Goal: Task Accomplishment & Management: Use online tool/utility

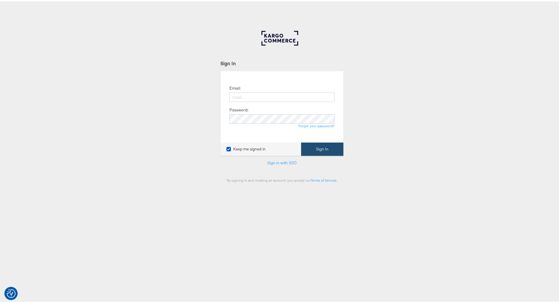
type input "kish.savani@ao.com"
click at [334, 150] on button "Sign In" at bounding box center [322, 147] width 42 height 13
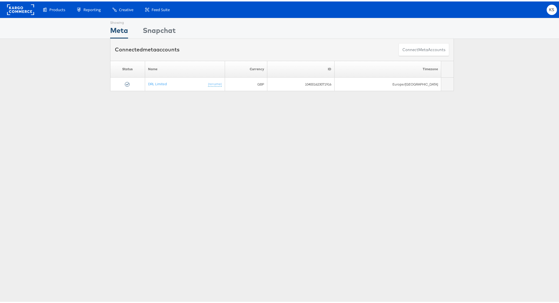
click at [519, 155] on div "Showing Meta Showing Snapchat Connected meta accounts Connect meta Accounts Ple…" at bounding box center [282, 163] width 564 height 294
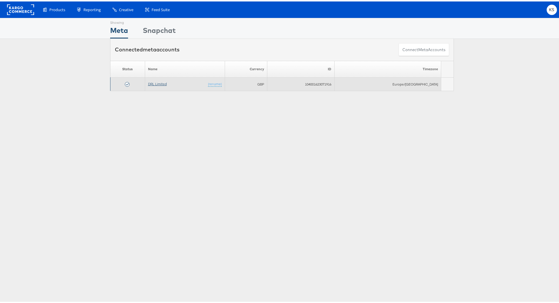
click at [161, 84] on link "DRL Limited" at bounding box center [157, 82] width 19 height 4
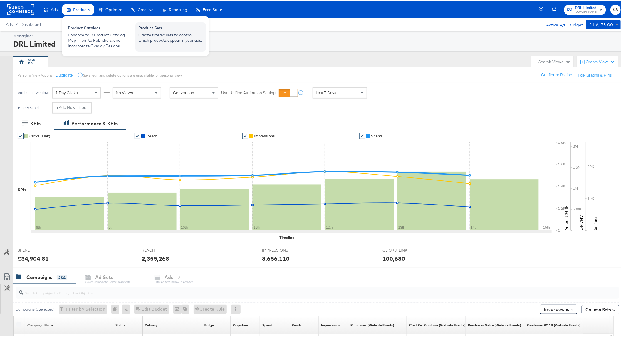
click at [160, 40] on div "Create filtered sets to control which products appear in your ads." at bounding box center [170, 36] width 65 height 11
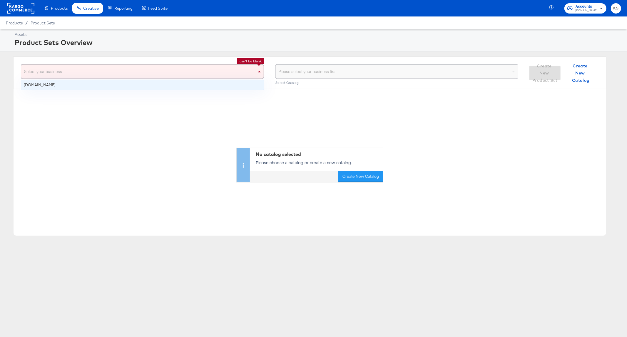
click at [156, 76] on div "Select your business" at bounding box center [142, 71] width 242 height 14
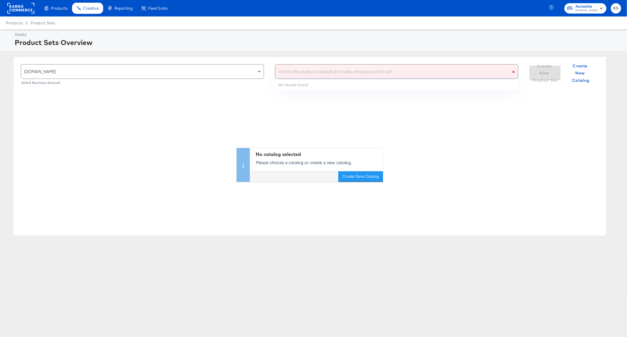
click at [330, 78] on div "Choose the product catalog that includes what you want to sell" at bounding box center [396, 71] width 242 height 14
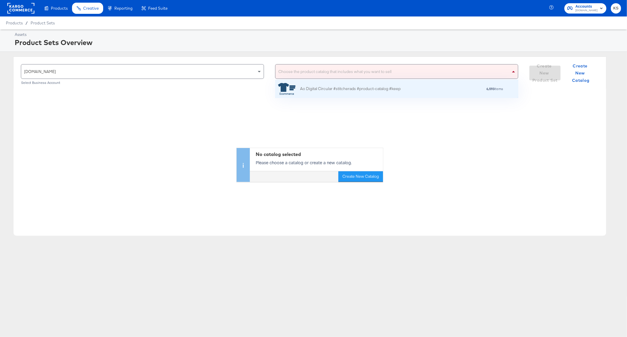
scroll to position [52, 237]
drag, startPoint x: 320, startPoint y: 91, endPoint x: 220, endPoint y: 120, distance: 104.2
click at [220, 120] on div "ao.com Select Business Account Choose the product catalog that includes what yo…" at bounding box center [310, 145] width 620 height 179
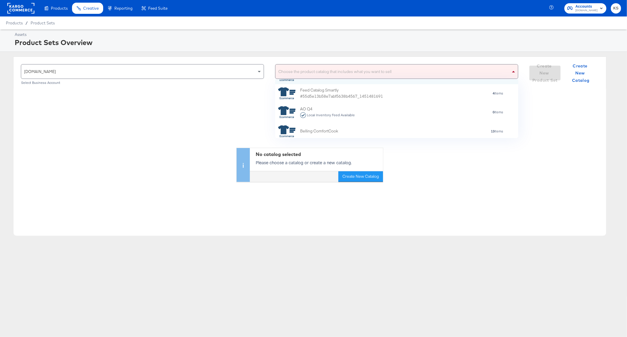
scroll to position [0, 0]
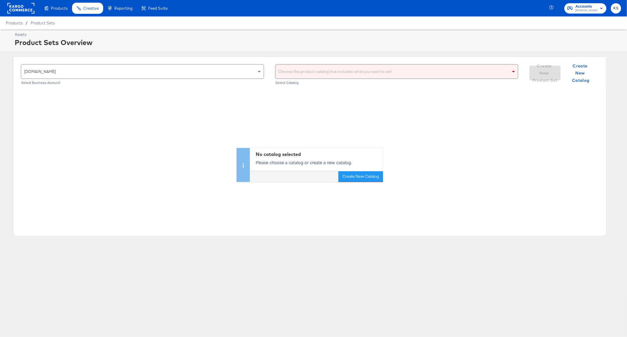
drag, startPoint x: 347, startPoint y: 71, endPoint x: 352, endPoint y: 72, distance: 4.2
click at [347, 71] on div "Choose the product catalog that includes what you want to sell" at bounding box center [396, 71] width 242 height 14
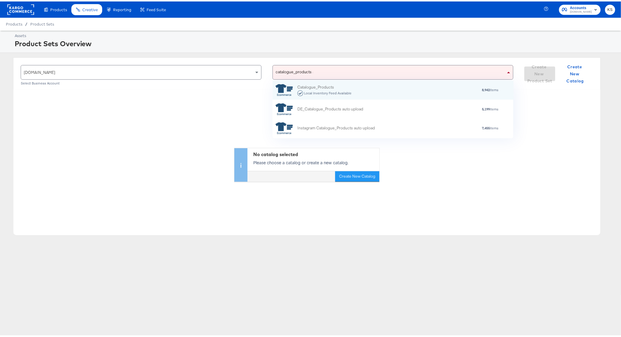
scroll to position [5, 6]
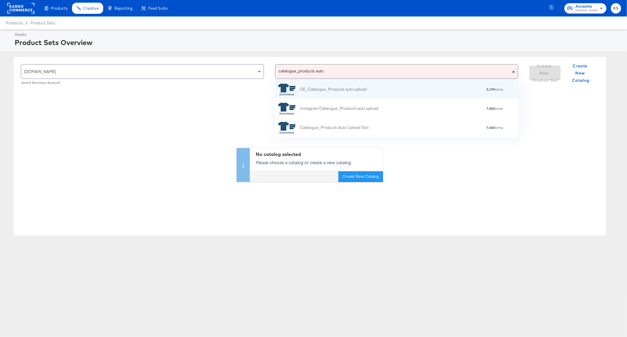
type input "catalogue_products auto u"
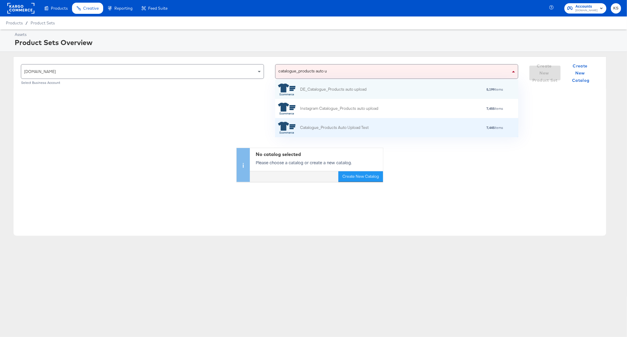
click at [412, 131] on div "Catalogue_Products Auto Upload Test 7,445 items" at bounding box center [396, 128] width 236 height 12
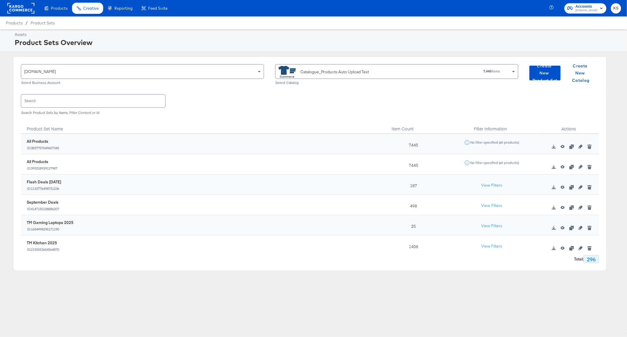
click at [103, 105] on input "text" at bounding box center [93, 100] width 144 height 13
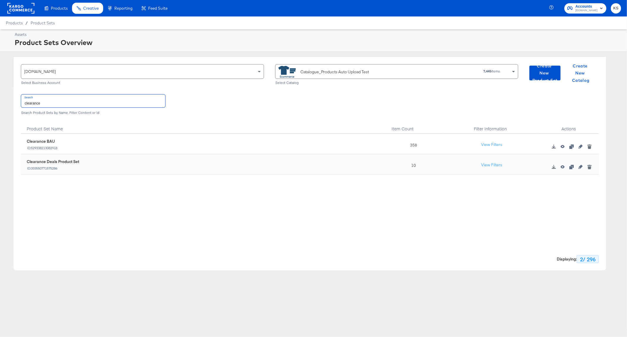
type input "clearance"
click at [310, 142] on div "Clearance BAU ID: 529338213082918" at bounding box center [204, 143] width 355 height 11
click at [578, 145] on button "button" at bounding box center [580, 146] width 9 height 4
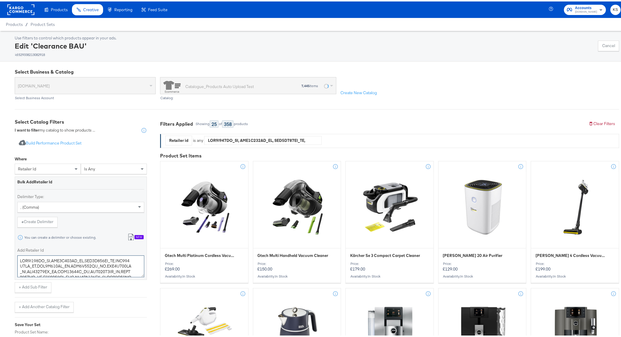
drag, startPoint x: 109, startPoint y: 272, endPoint x: -134, endPoint y: 81, distance: 308.8
click at [0, 81] on html "Products Creative Reporting Feed Suite Accounts ao.com KS Products / Product Se…" at bounding box center [313, 168] width 627 height 337
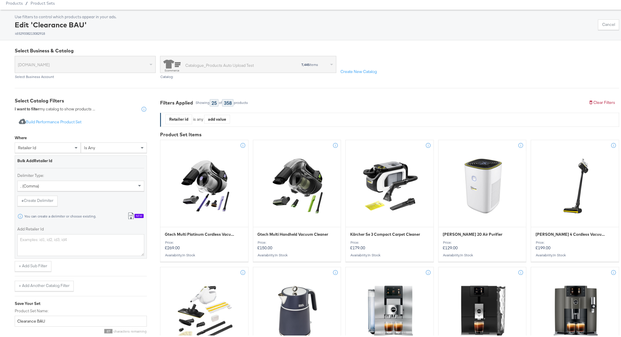
scroll to position [33, 0]
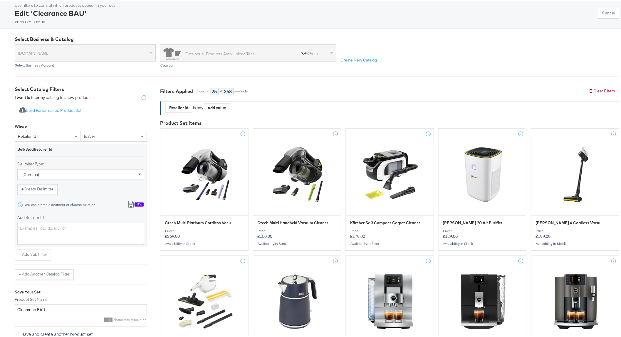
click at [137, 202] on div "New" at bounding box center [139, 203] width 9 height 4
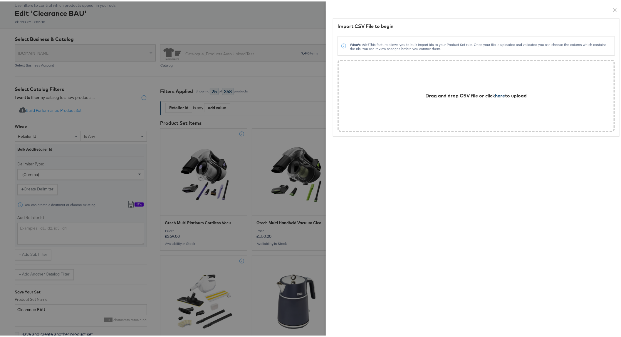
click at [496, 94] on span "here" at bounding box center [501, 94] width 10 height 6
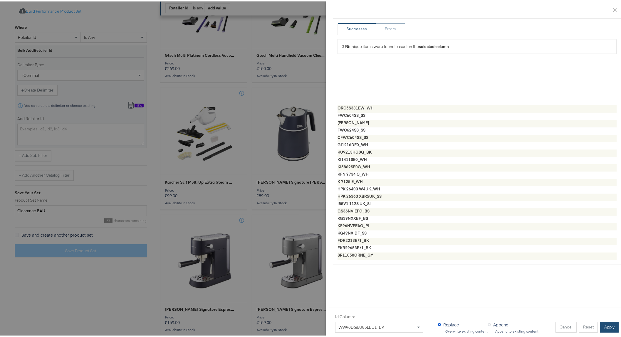
scroll to position [1633, 0]
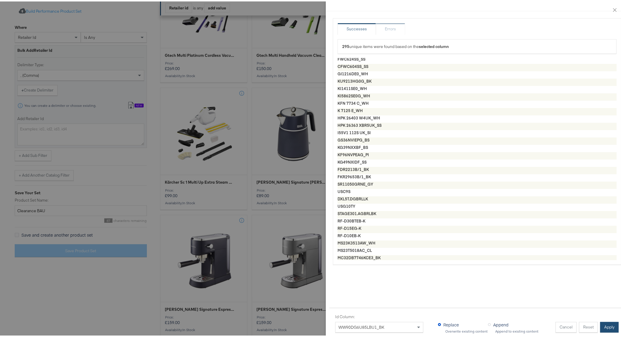
click at [605, 320] on button "Apply" at bounding box center [609, 325] width 19 height 11
type textarea "WD90DG5B15BE_WH,WW90DB7U94GBU1_BK,NTM1081WKUK_WH,BIWDHG75148UKN_WH,B5D510645UW_…"
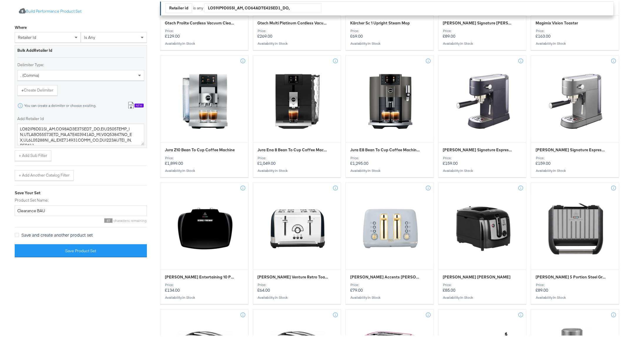
scroll to position [228, 0]
click at [103, 247] on button "Save Product Set" at bounding box center [81, 248] width 132 height 13
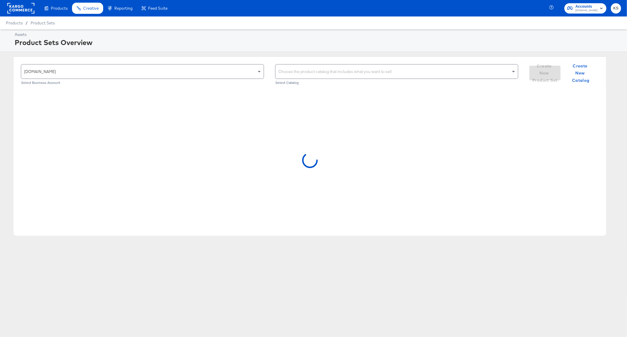
click at [177, 105] on div at bounding box center [310, 161] width 593 height 147
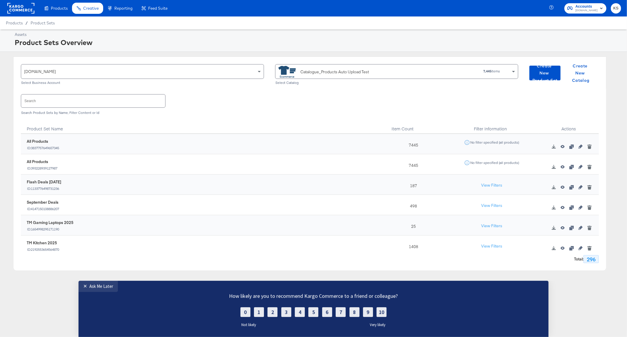
click at [101, 102] on input "text" at bounding box center [93, 100] width 144 height 13
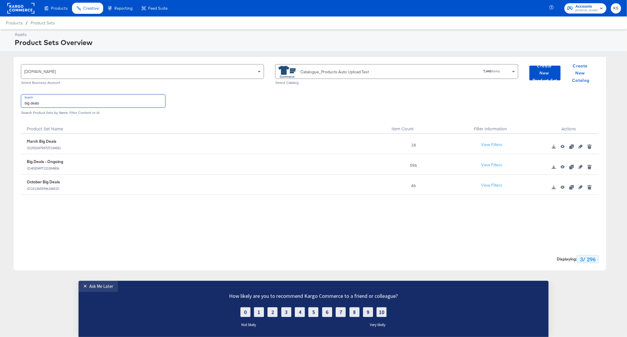
type input "big deals"
click at [425, 165] on div "596" at bounding box center [412, 164] width 60 height 20
click at [580, 165] on icon "button" at bounding box center [580, 167] width 4 height 4
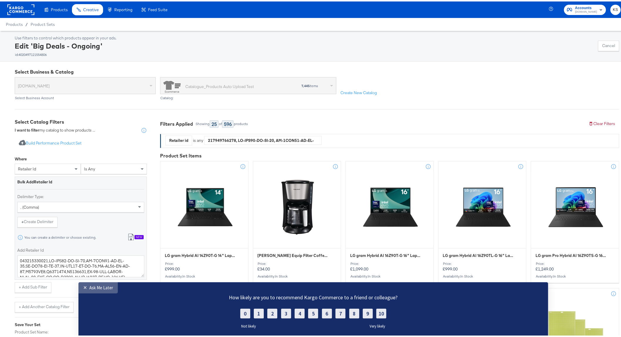
click at [85, 283] on link "✕ Ask Me Later" at bounding box center [97, 287] width 39 height 11
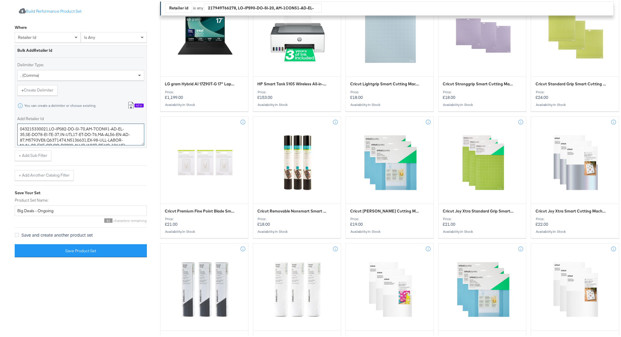
drag, startPoint x: 59, startPoint y: 140, endPoint x: -36, endPoint y: 20, distance: 153.9
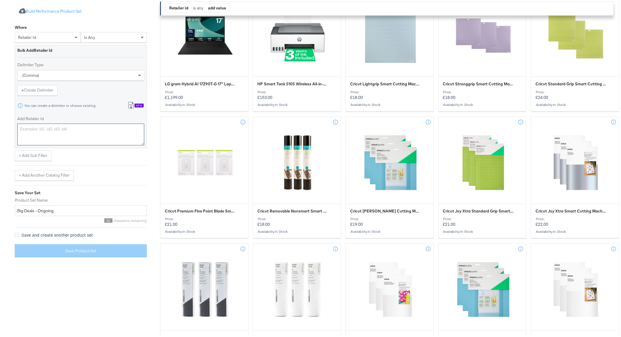
click at [48, 130] on textarea "Add Retailer Id" at bounding box center [80, 133] width 127 height 22
click at [130, 102] on icon at bounding box center [131, 103] width 7 height 7
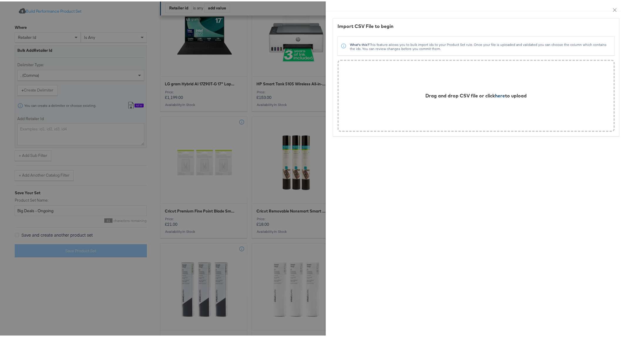
click at [498, 94] on span "here" at bounding box center [501, 94] width 10 height 6
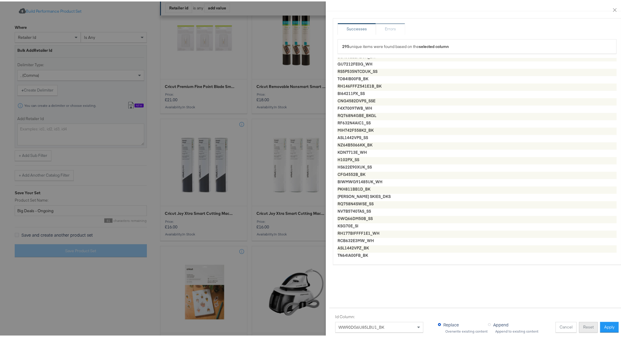
scroll to position [484, 0]
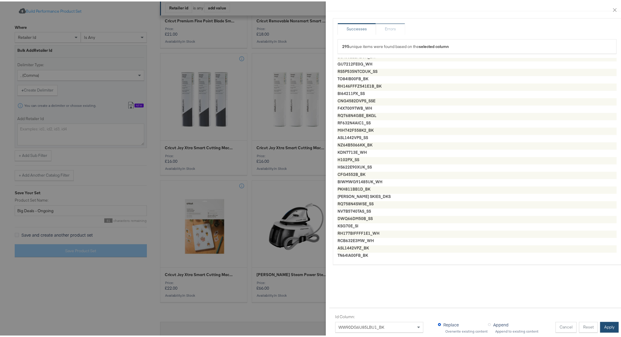
click at [600, 320] on button "Apply" at bounding box center [609, 325] width 19 height 11
type textarea "WD90DG5B15BE_WH,WW90DB7U94GBU1_BK,NTM1081WKUK_WH,BIWDHG75148UKN_WH,B5D510645UW_…"
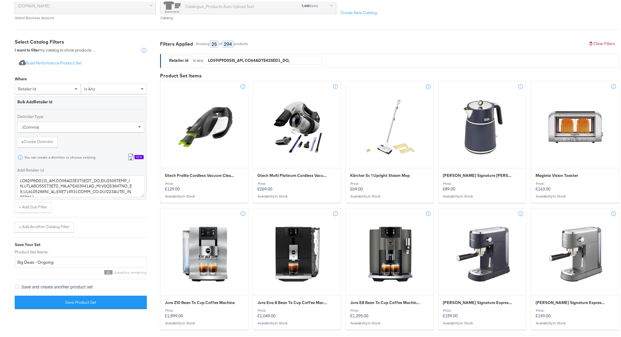
scroll to position [261, 0]
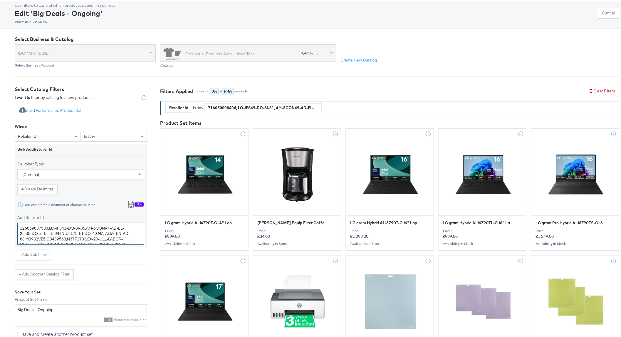
drag, startPoint x: 69, startPoint y: 240, endPoint x: -93, endPoint y: 21, distance: 272.7
click at [0, 21] on html "Products Creative Reporting Feed Suite Accounts ao.com KS Dashboard Use filters…" at bounding box center [313, 135] width 627 height 337
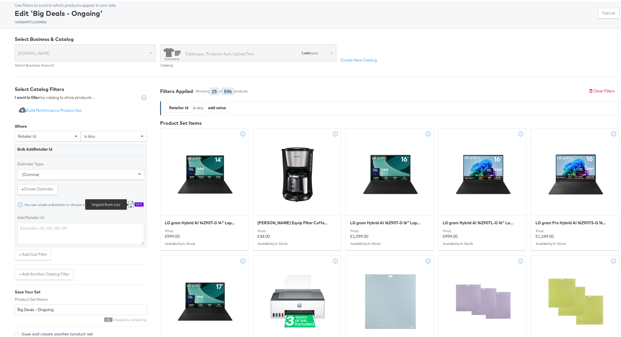
click at [133, 200] on icon at bounding box center [131, 202] width 7 height 7
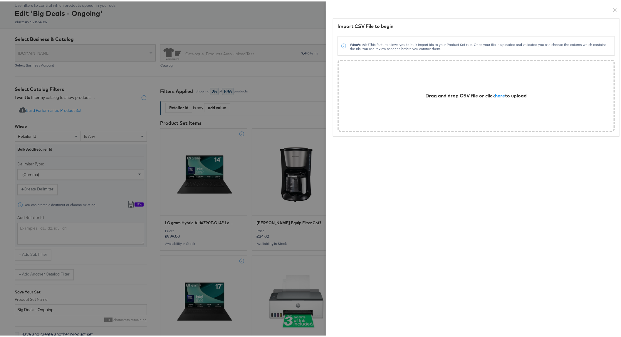
click at [482, 98] on div "Drag and drop CSV file or click here to upload" at bounding box center [476, 94] width 263 height 58
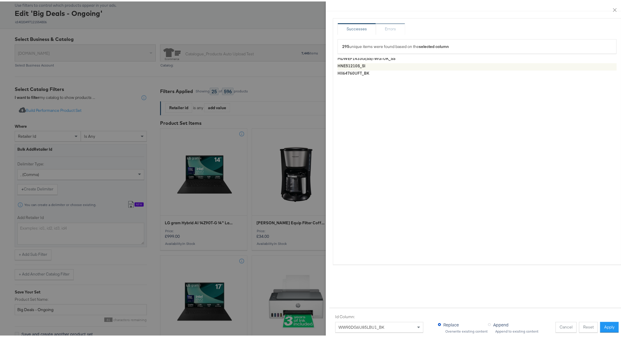
scroll to position [588, 0]
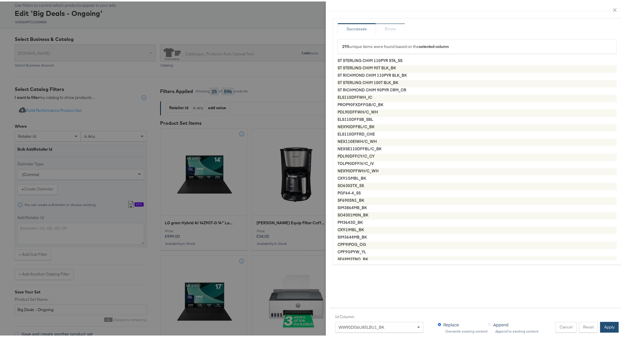
click at [603, 321] on button "Apply" at bounding box center [609, 325] width 19 height 11
type textarea "WD90DG5B15BE_WH,WW90DB7U94GBU1_BK,NTM1081WKUK_WH,BIWDHG75148UKN_WH,B5D510645UW_…"
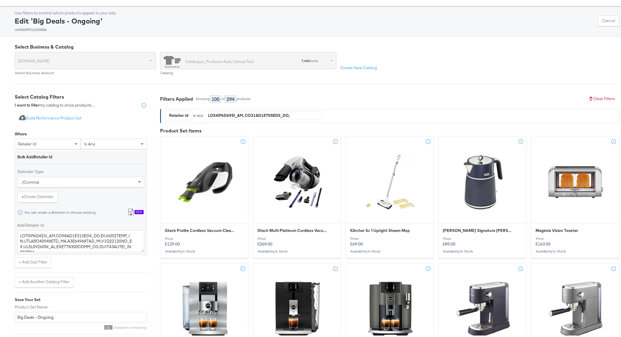
scroll to position [156, 0]
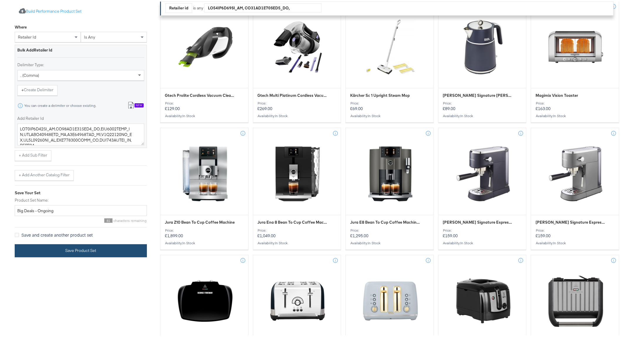
click at [119, 248] on button "Save Product Set" at bounding box center [81, 248] width 132 height 13
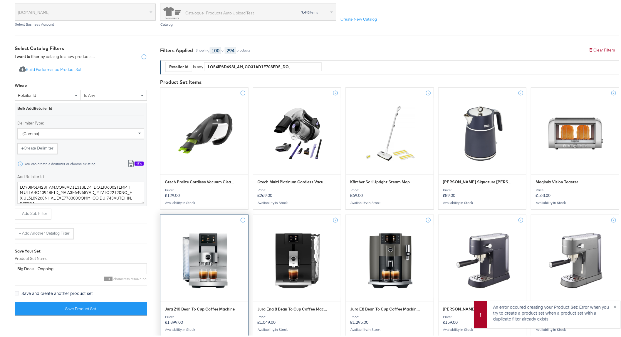
scroll to position [0, 0]
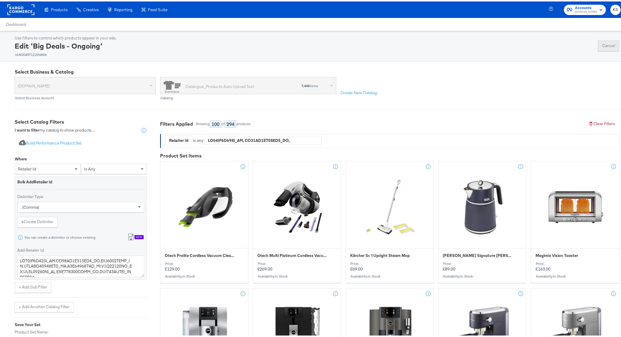
click at [606, 46] on button "Cancel" at bounding box center [608, 44] width 21 height 11
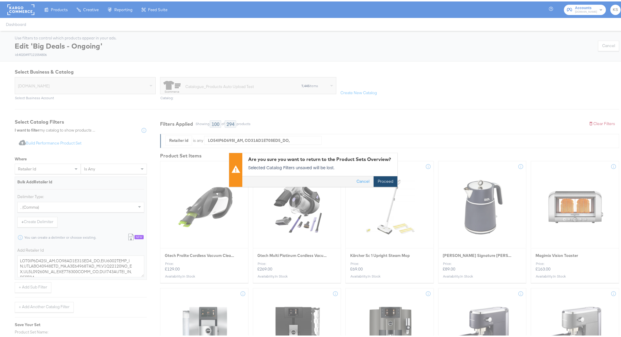
click at [379, 177] on button "Proceed" at bounding box center [386, 180] width 24 height 11
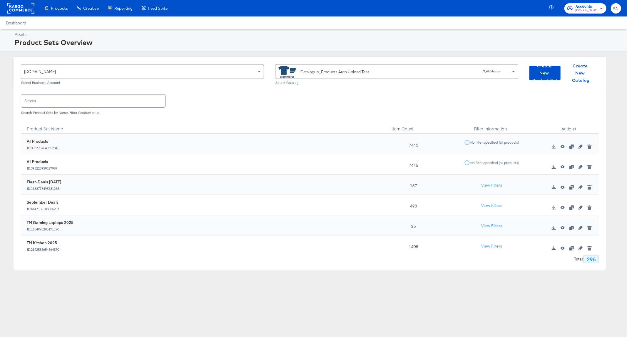
click at [119, 100] on input "text" at bounding box center [93, 100] width 144 height 13
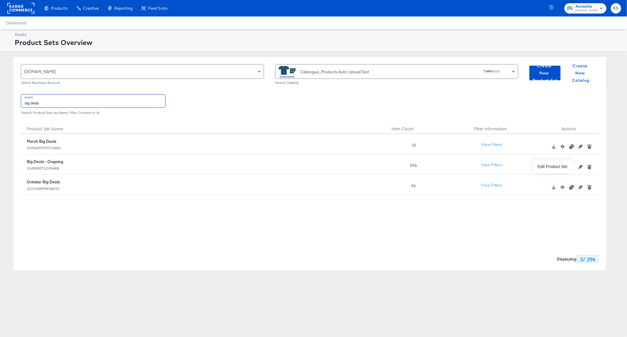
type input "big deals"
click at [582, 166] on icon "button" at bounding box center [580, 167] width 4 height 4
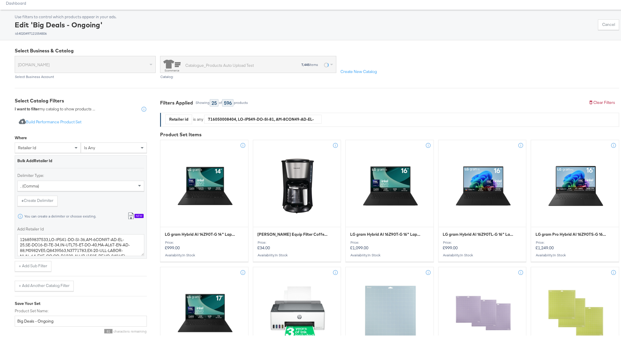
scroll to position [33, 0]
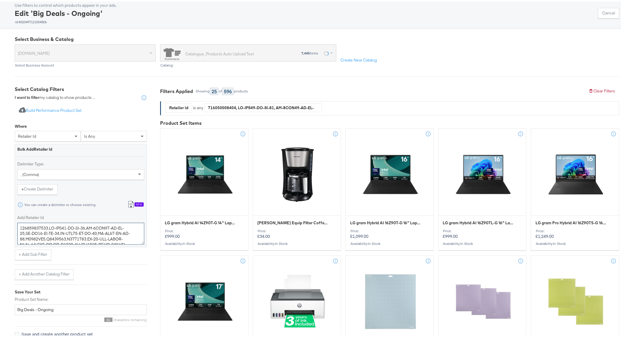
click at [110, 222] on textarea "Add Retailer Id" at bounding box center [80, 232] width 127 height 22
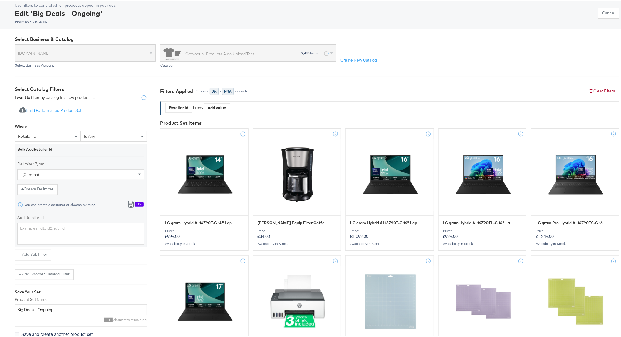
click at [142, 204] on div "New" at bounding box center [139, 203] width 9 height 4
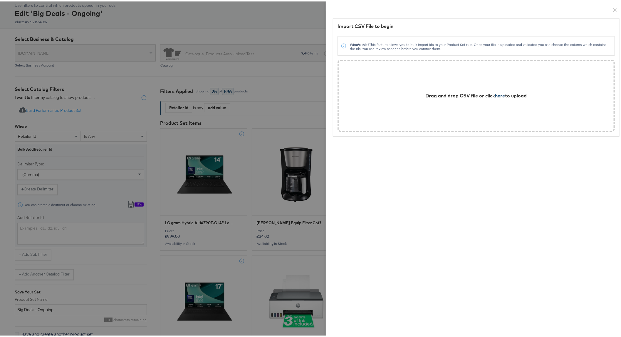
click at [496, 93] on span "here" at bounding box center [501, 94] width 10 height 6
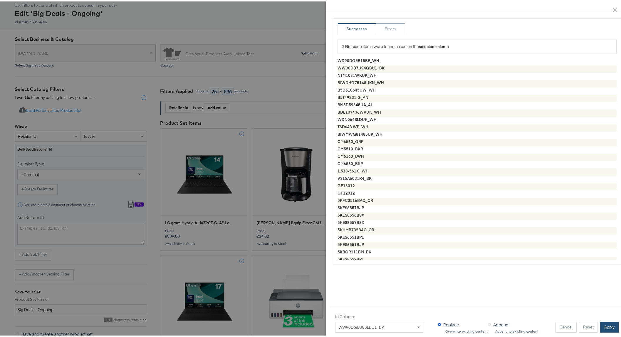
click at [604, 320] on button "Apply" at bounding box center [609, 325] width 19 height 11
type textarea "WD90DG5B15BE_WH,WW90DB7U94GBU1_BK,NTM1081WKUK_WH,BIWDHG75148UKN_WH,B5D510645UW_…"
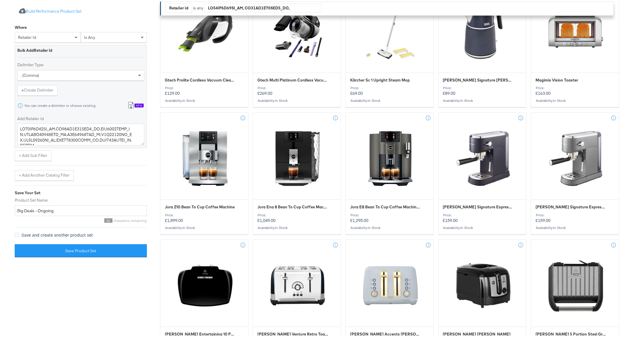
scroll to position [163, 0]
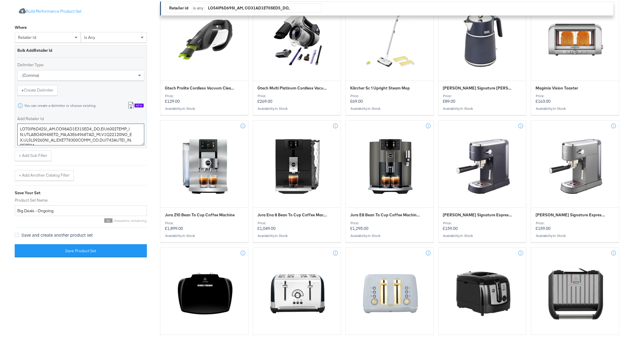
click at [76, 127] on textarea "Add Retailer Id" at bounding box center [80, 133] width 127 height 22
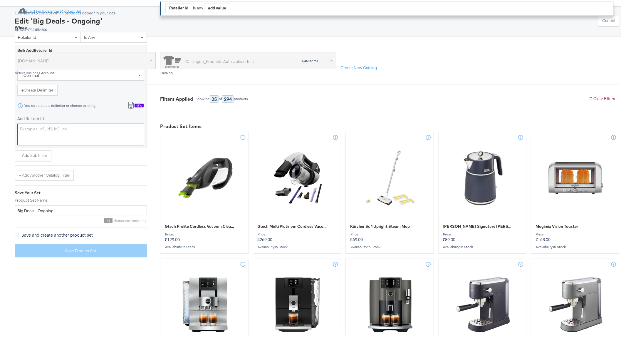
scroll to position [0, 0]
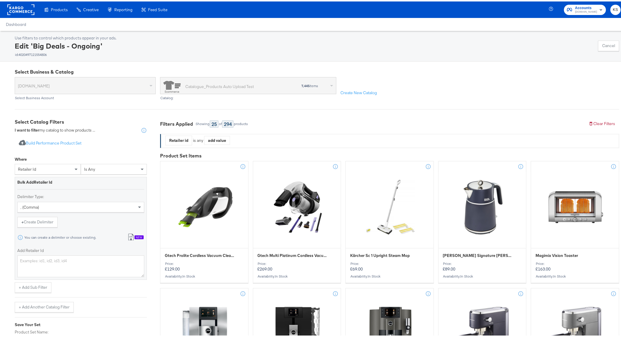
click at [606, 34] on div "Use filters to control which products appear in your ads. Edit 'Big Deals - Ong…" at bounding box center [317, 44] width 605 height 21
click at [606, 41] on button "Cancel" at bounding box center [608, 44] width 21 height 11
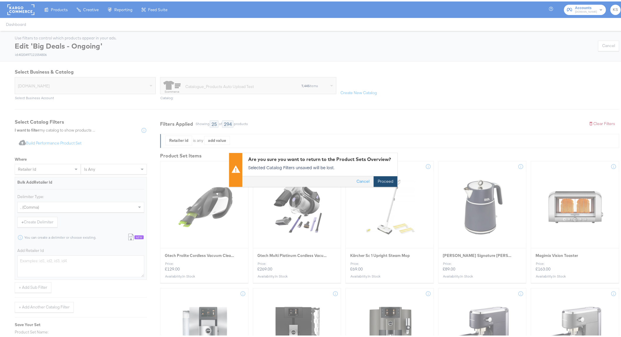
click at [389, 179] on button "Proceed" at bounding box center [386, 180] width 24 height 11
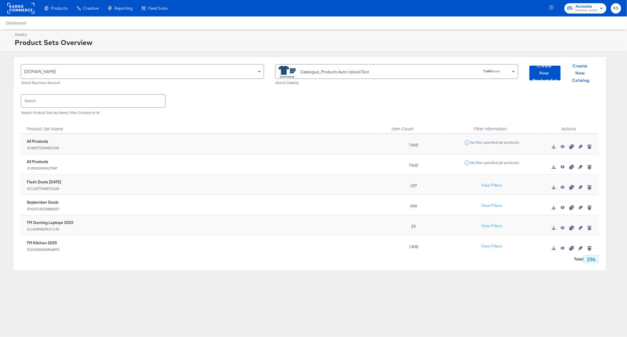
click at [100, 92] on div "Search Search Product Sets by Name, Filter Content or Id" at bounding box center [310, 103] width 578 height 30
click at [100, 101] on input "text" at bounding box center [93, 100] width 144 height 13
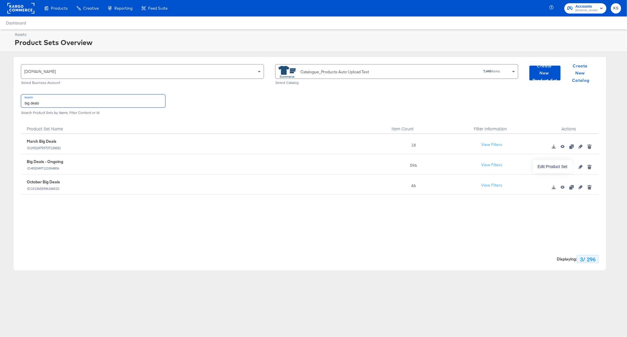
type input "big deals"
click at [581, 165] on icon "button" at bounding box center [580, 167] width 4 height 4
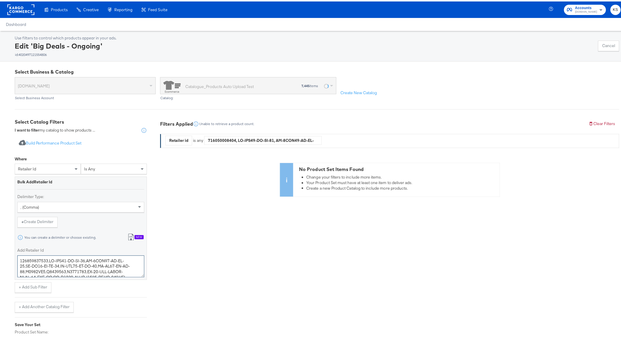
click at [88, 272] on textarea "Add Retailer Id" at bounding box center [80, 265] width 127 height 22
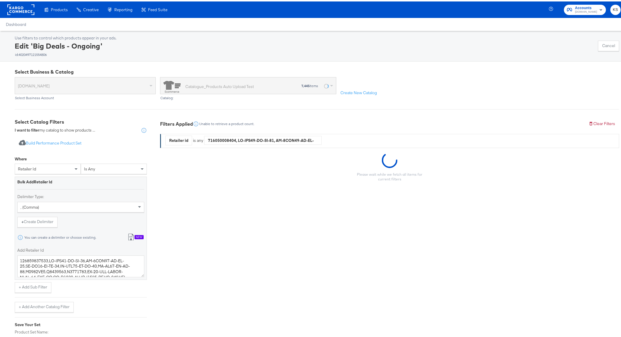
click at [86, 277] on div "Bulk Add Retailer Id Delimiter Type: , (comma) + Create Delimiter You can creat…" at bounding box center [81, 226] width 132 height 103
click at [91, 261] on textarea "Add Retailer Id" at bounding box center [80, 265] width 127 height 22
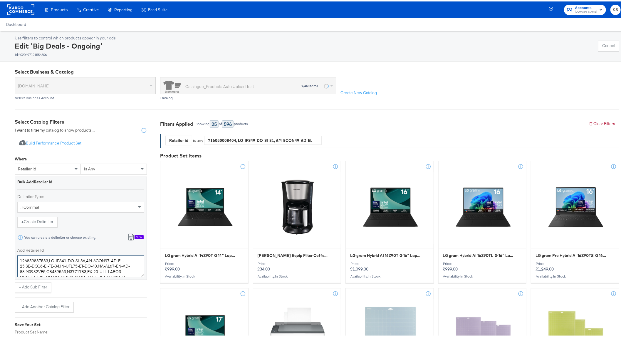
click at [91, 261] on textarea "Add Retailer Id" at bounding box center [80, 265] width 127 height 22
click at [91, 260] on textarea "Add Retailer Id" at bounding box center [80, 265] width 127 height 22
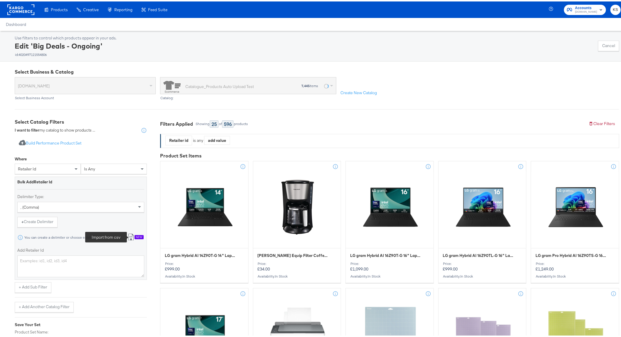
click at [130, 234] on icon at bounding box center [131, 235] width 7 height 7
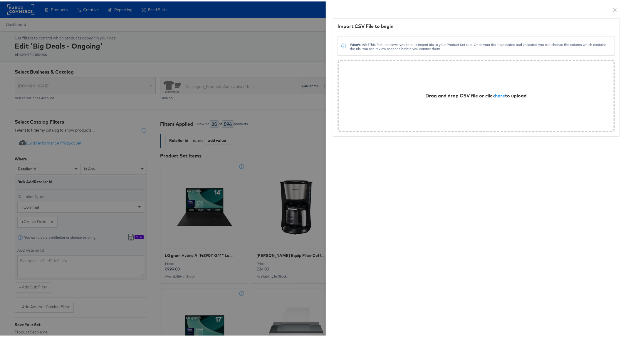
click at [520, 83] on div "Drag and drop CSV file or click here to upload" at bounding box center [476, 94] width 263 height 58
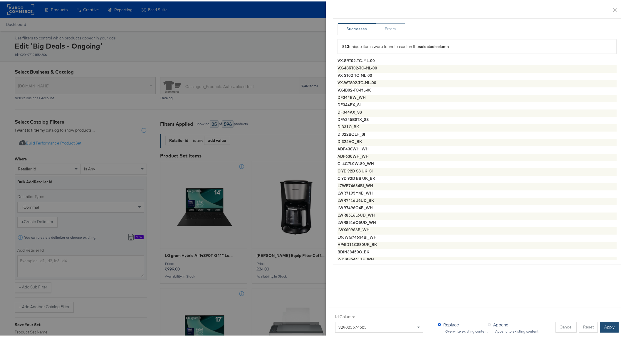
click at [603, 320] on button "Apply" at bounding box center [609, 325] width 19 height 11
type textarea "VX-SRT02-TC-ML-00,VX-4SRT02-TC-ML-00,VX-ST02-TC-ML-00,VX-WTS02-TC-ML-00,VX-IB02…"
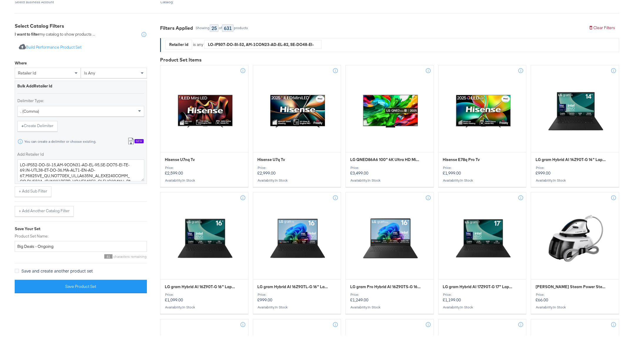
scroll to position [98, 0]
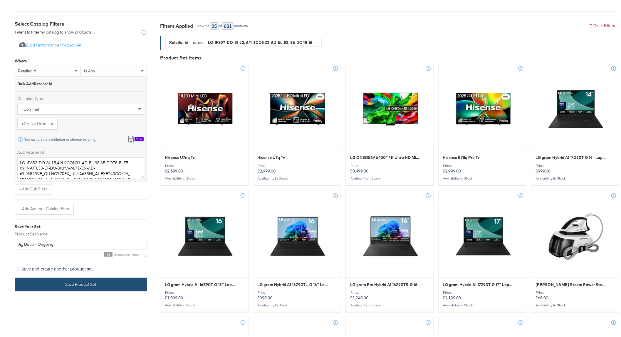
click at [87, 283] on button "Save Product Set" at bounding box center [81, 282] width 132 height 13
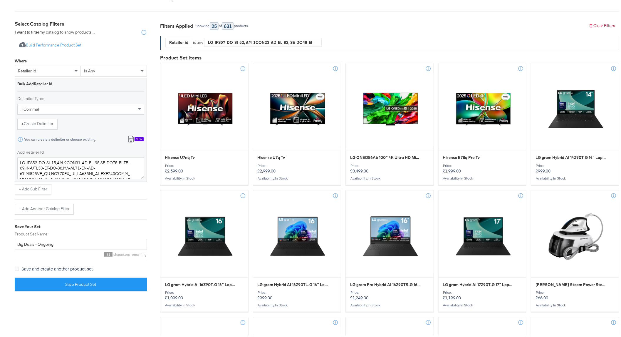
drag, startPoint x: 87, startPoint y: 283, endPoint x: 83, endPoint y: 303, distance: 20.9
drag, startPoint x: 83, startPoint y: 303, endPoint x: 73, endPoint y: 302, distance: 9.9
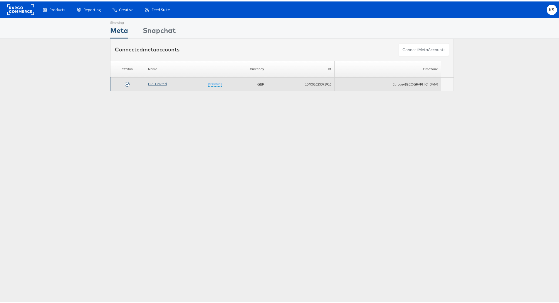
click at [163, 84] on link "DRL Limited" at bounding box center [157, 82] width 19 height 4
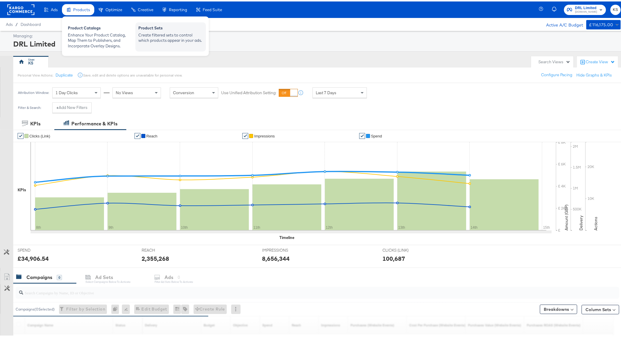
click at [155, 26] on div "Product Sets" at bounding box center [170, 27] width 65 height 7
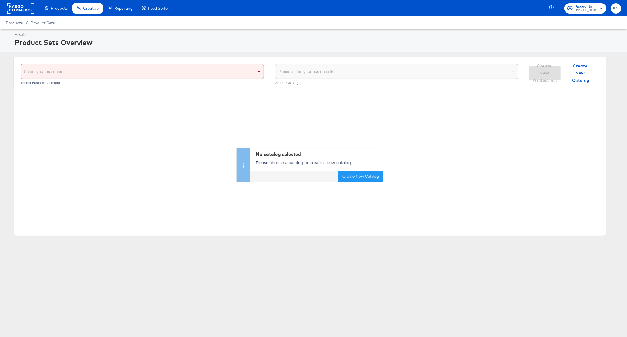
click at [210, 72] on div "Select your business" at bounding box center [142, 71] width 242 height 14
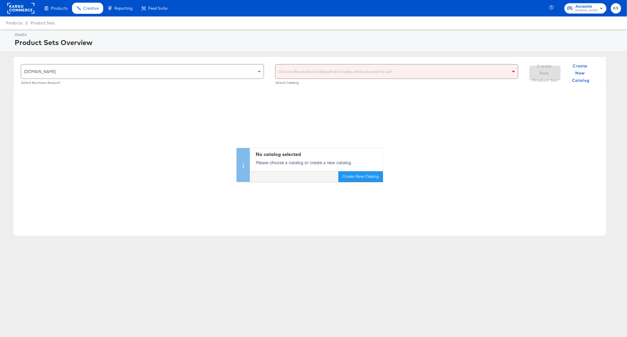
click at [342, 72] on div "Choose the product catalog that includes what you want to sell" at bounding box center [396, 71] width 242 height 14
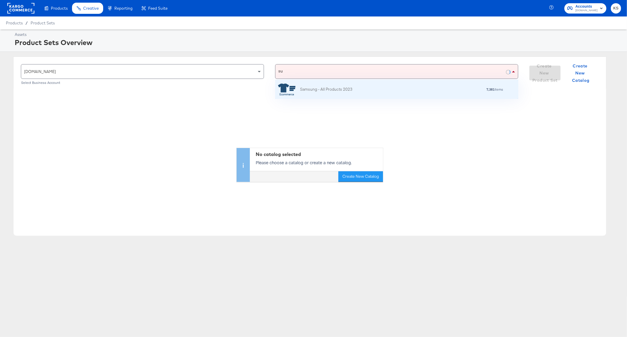
scroll to position [13, 237]
type input "s"
type input "a"
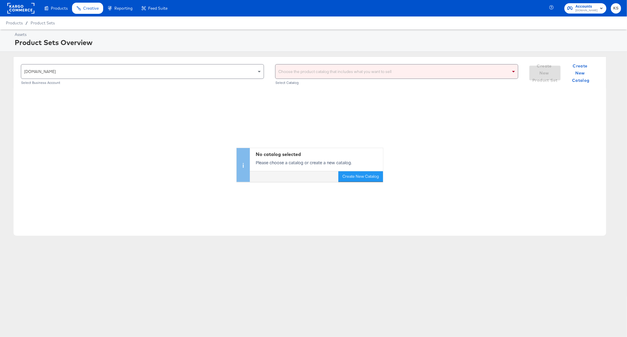
click at [326, 70] on div "Choose the product catalog that includes what you want to sell" at bounding box center [396, 71] width 242 height 14
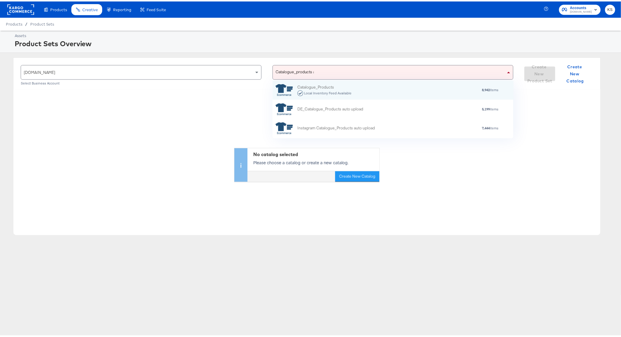
scroll to position [5, 6]
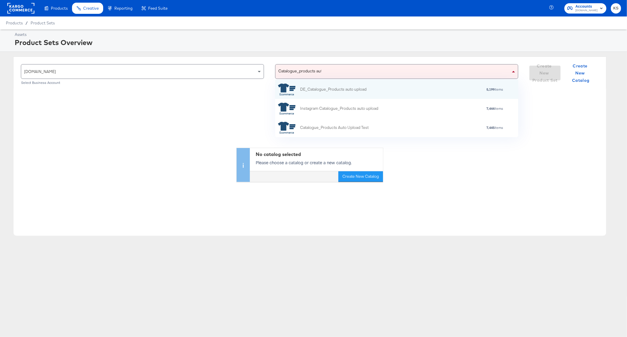
type input "Catalogue_products auto"
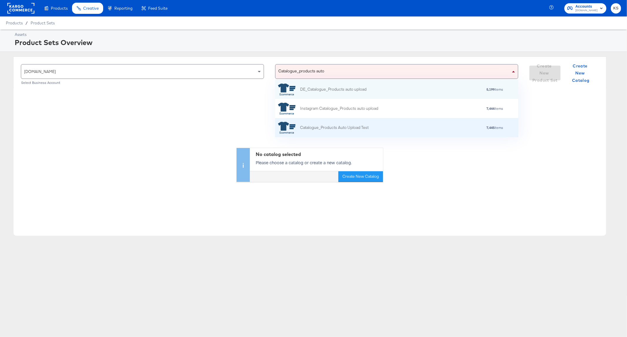
click at [374, 131] on div "Catalogue_Products Auto Upload Test 7,445 items" at bounding box center [396, 128] width 236 height 12
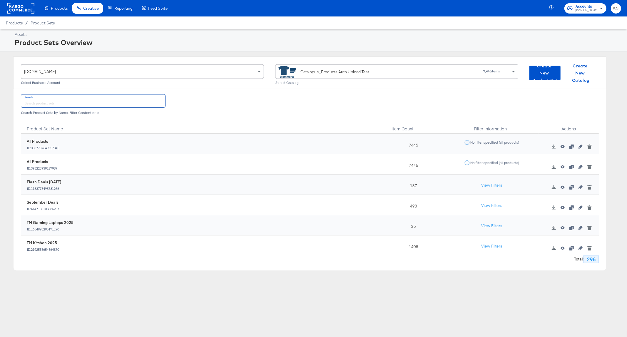
click at [126, 106] on input "text" at bounding box center [93, 100] width 144 height 13
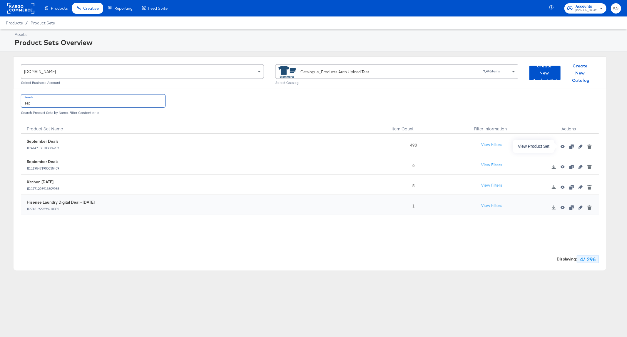
type input "sep"
click at [563, 146] on icon "button" at bounding box center [562, 146] width 4 height 4
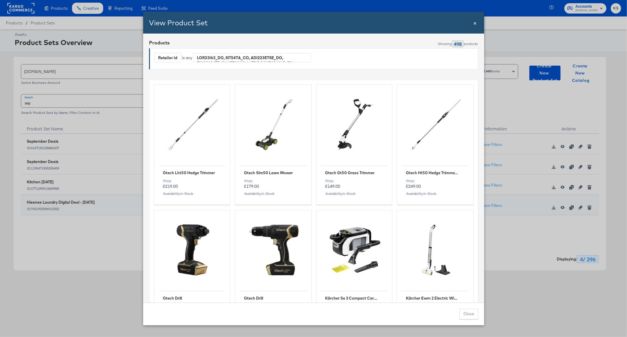
click at [475, 25] on span "×" at bounding box center [475, 23] width 4 height 8
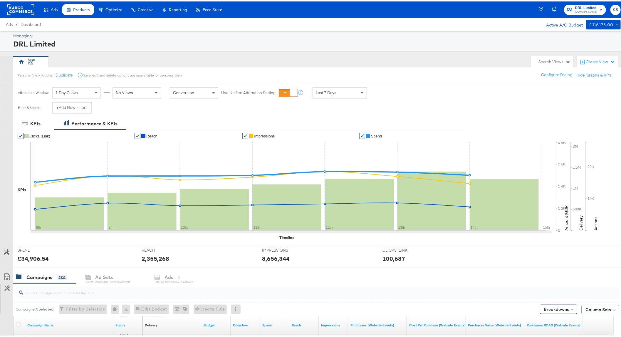
scroll to position [130, 0]
